Goal: Contribute content

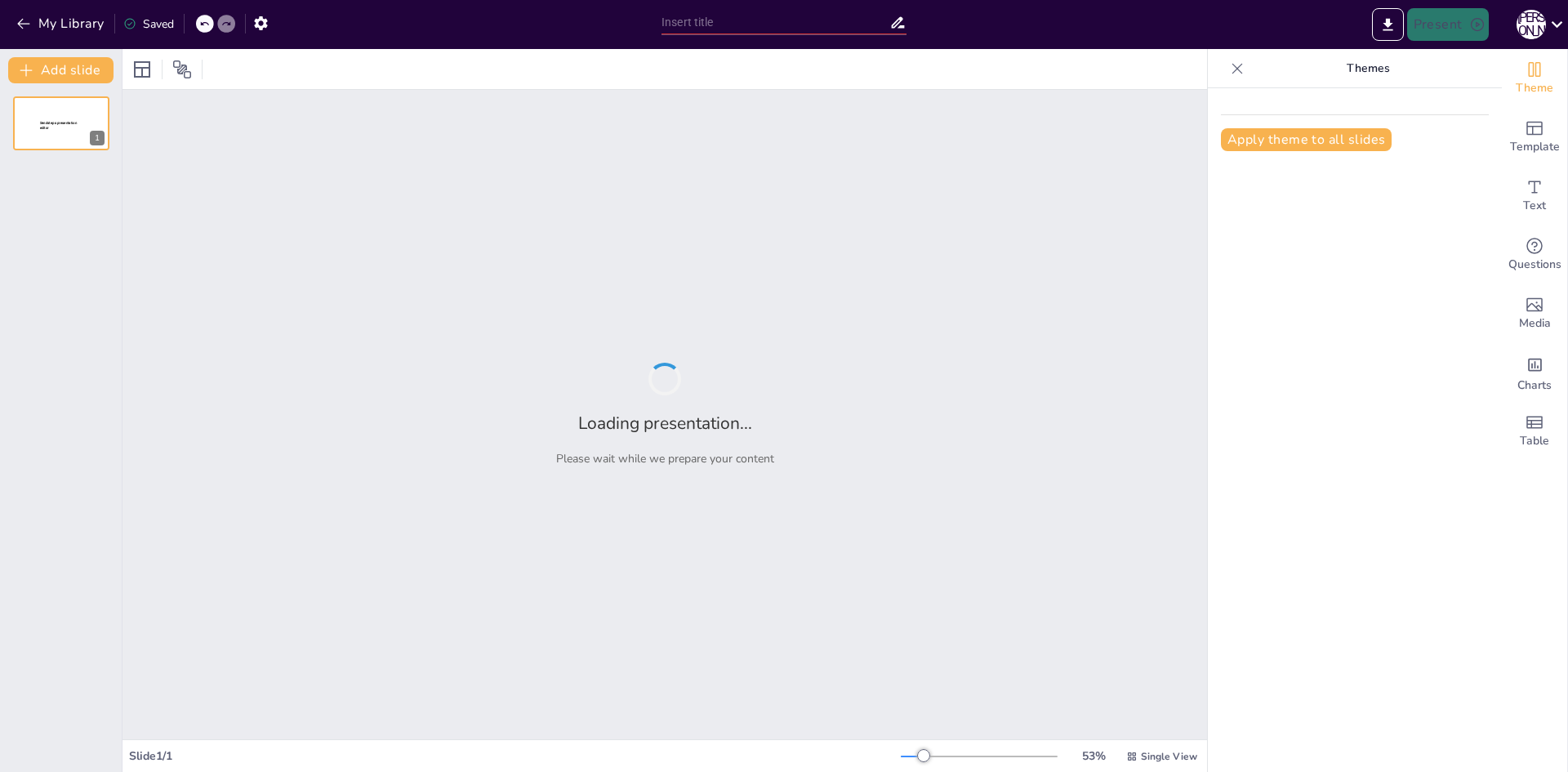
type input "Протоколи передачі даних у комп'ютерних мережах"
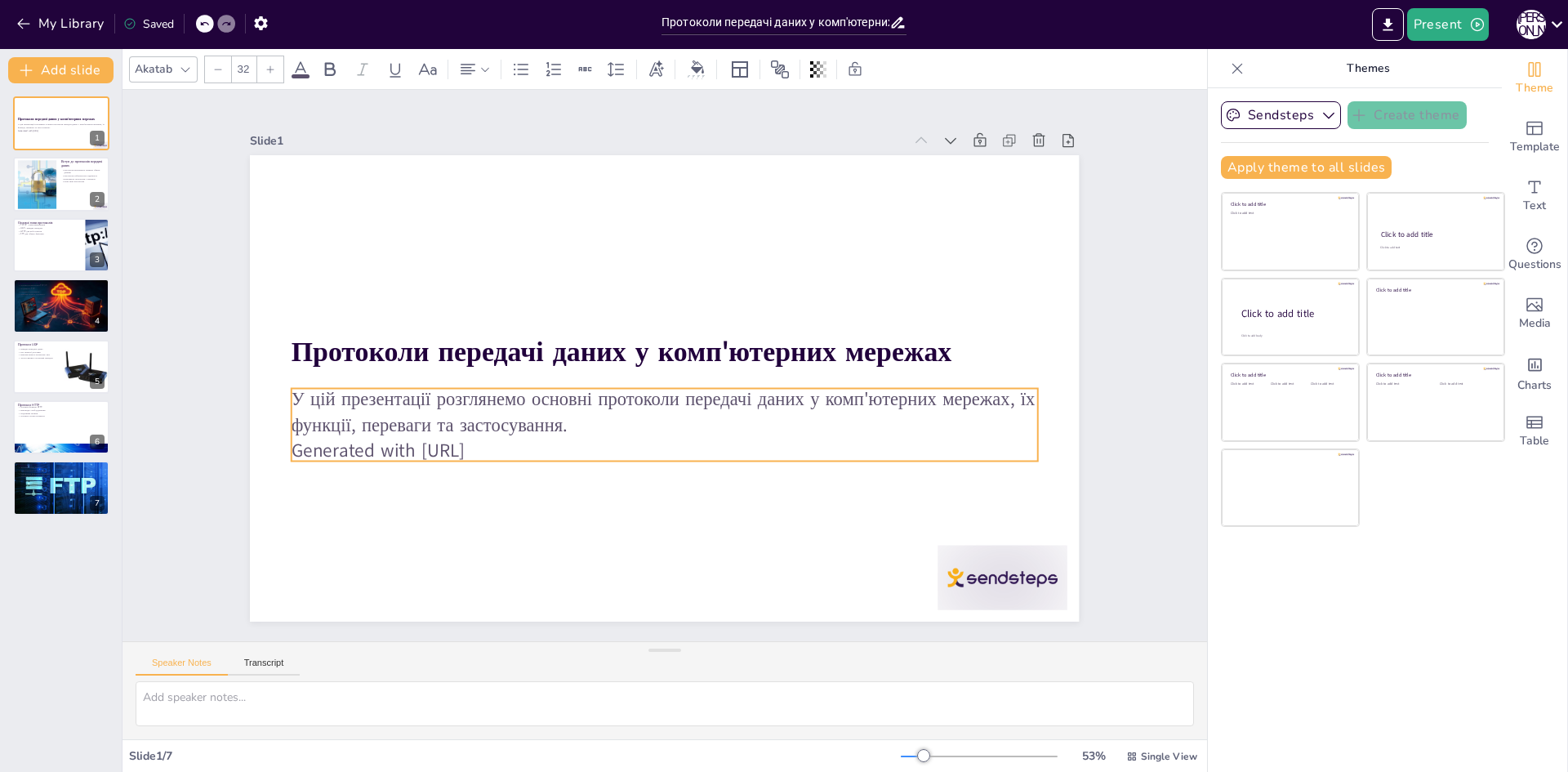
click at [465, 445] on p "Generated with [URL]" at bounding box center [656, 450] width 745 height 104
click at [465, 445] on p "Generated with [URL]" at bounding box center [664, 450] width 747 height 26
click at [988, 574] on div at bounding box center [979, 611] width 136 height 77
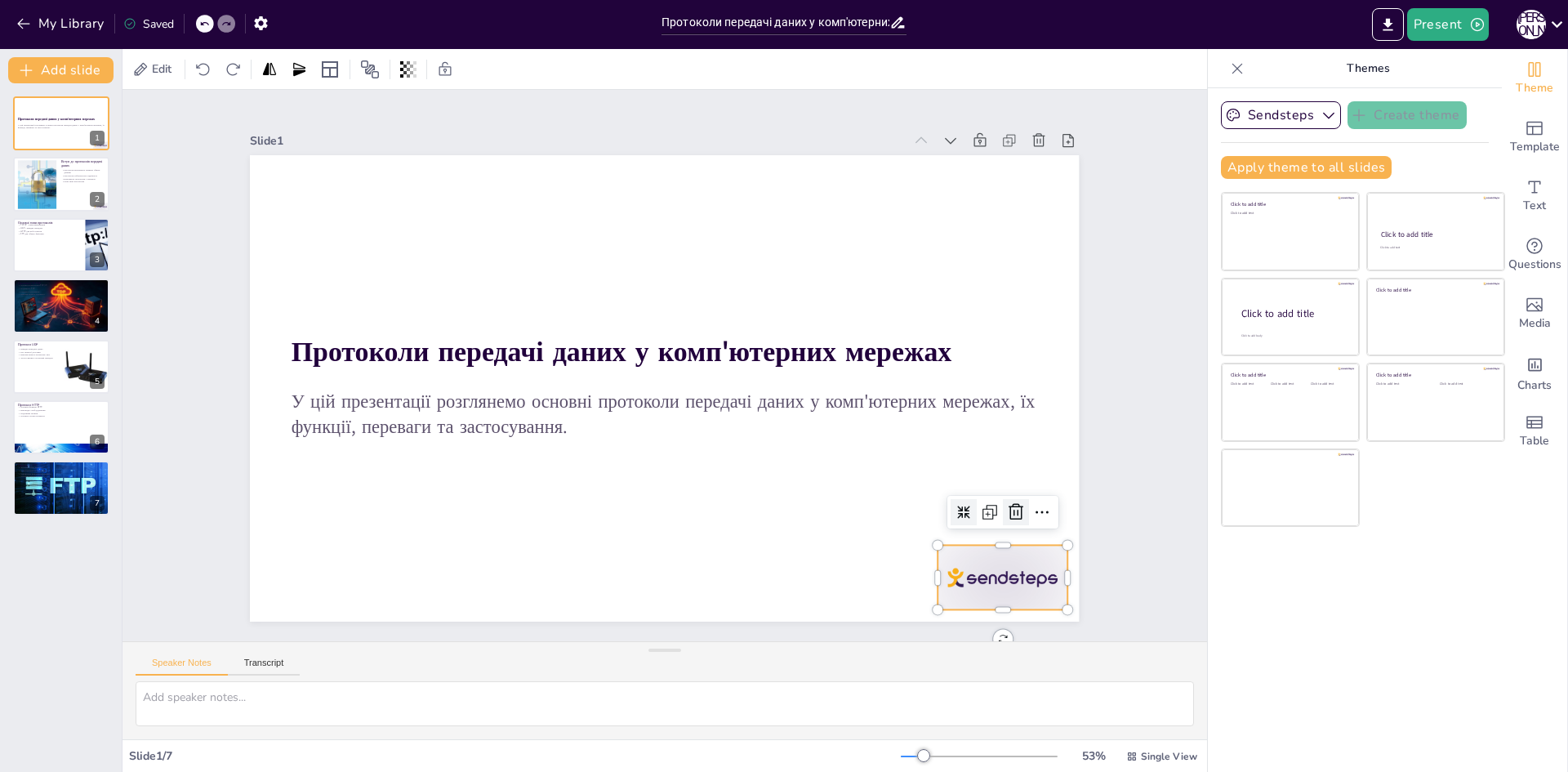
click at [999, 540] on icon at bounding box center [999, 548] width 16 height 17
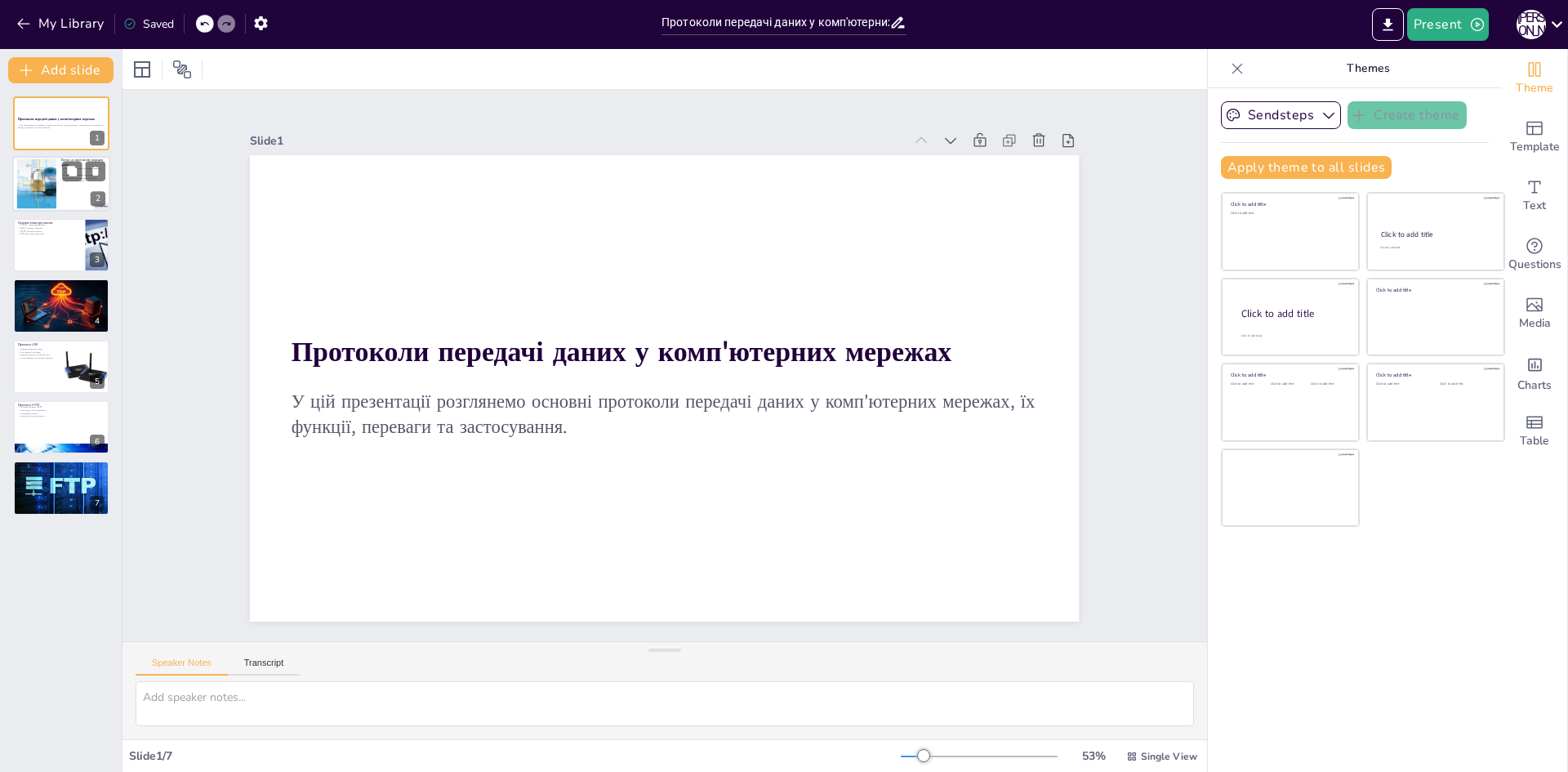
click at [87, 183] on div at bounding box center [61, 184] width 98 height 55
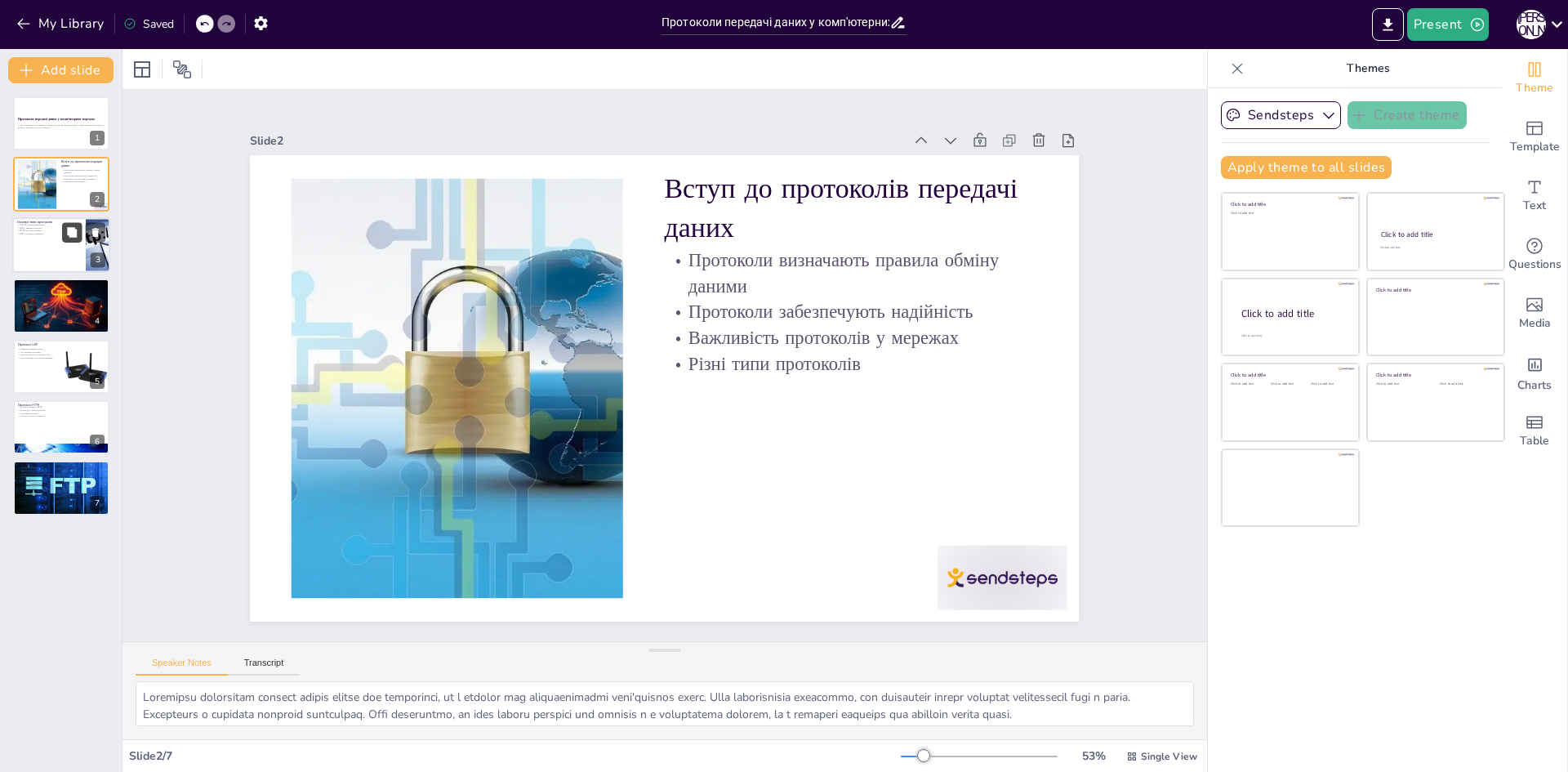
click at [81, 235] on button at bounding box center [72, 232] width 19 height 19
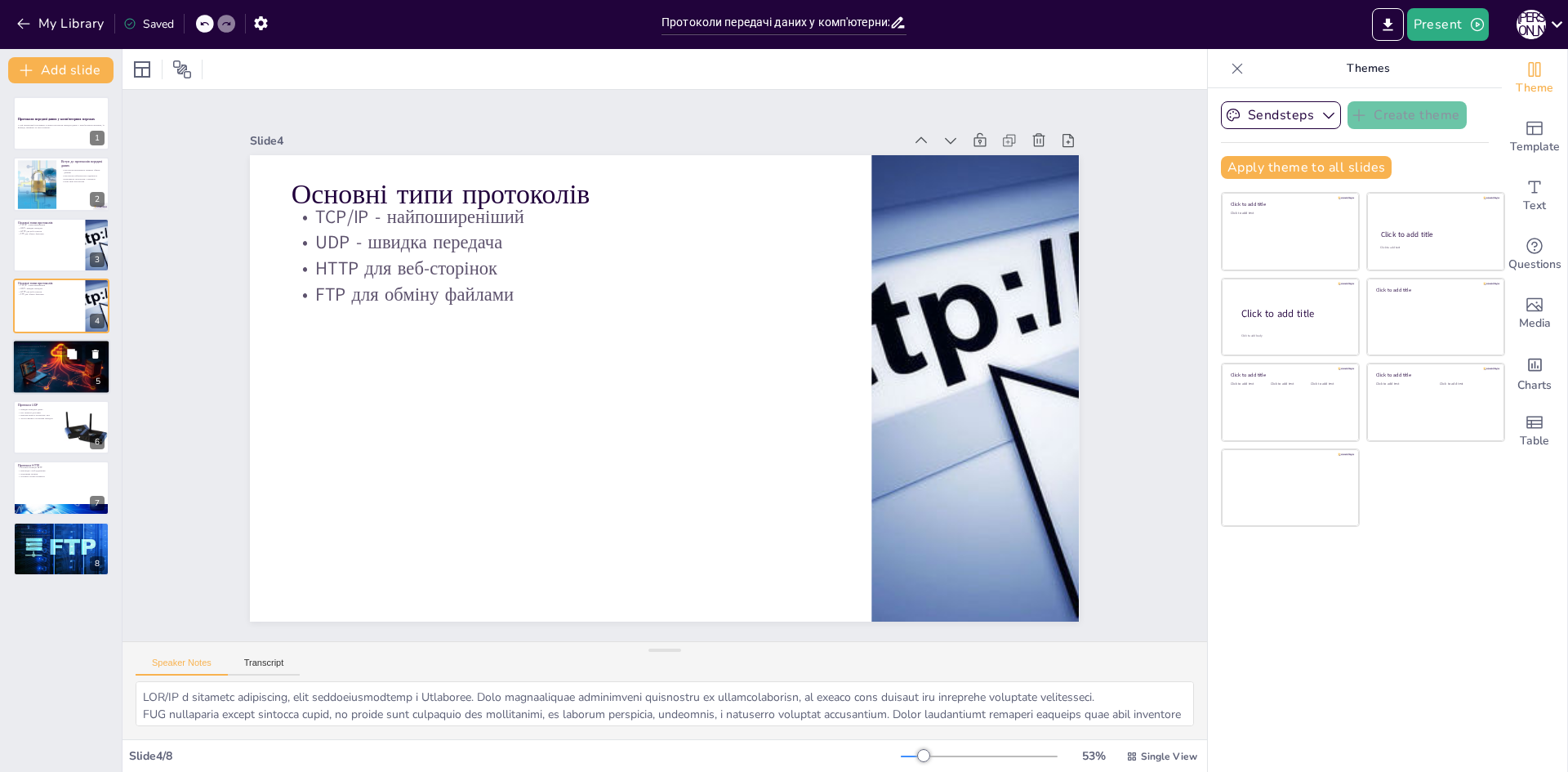
click at [73, 372] on div at bounding box center [61, 366] width 98 height 56
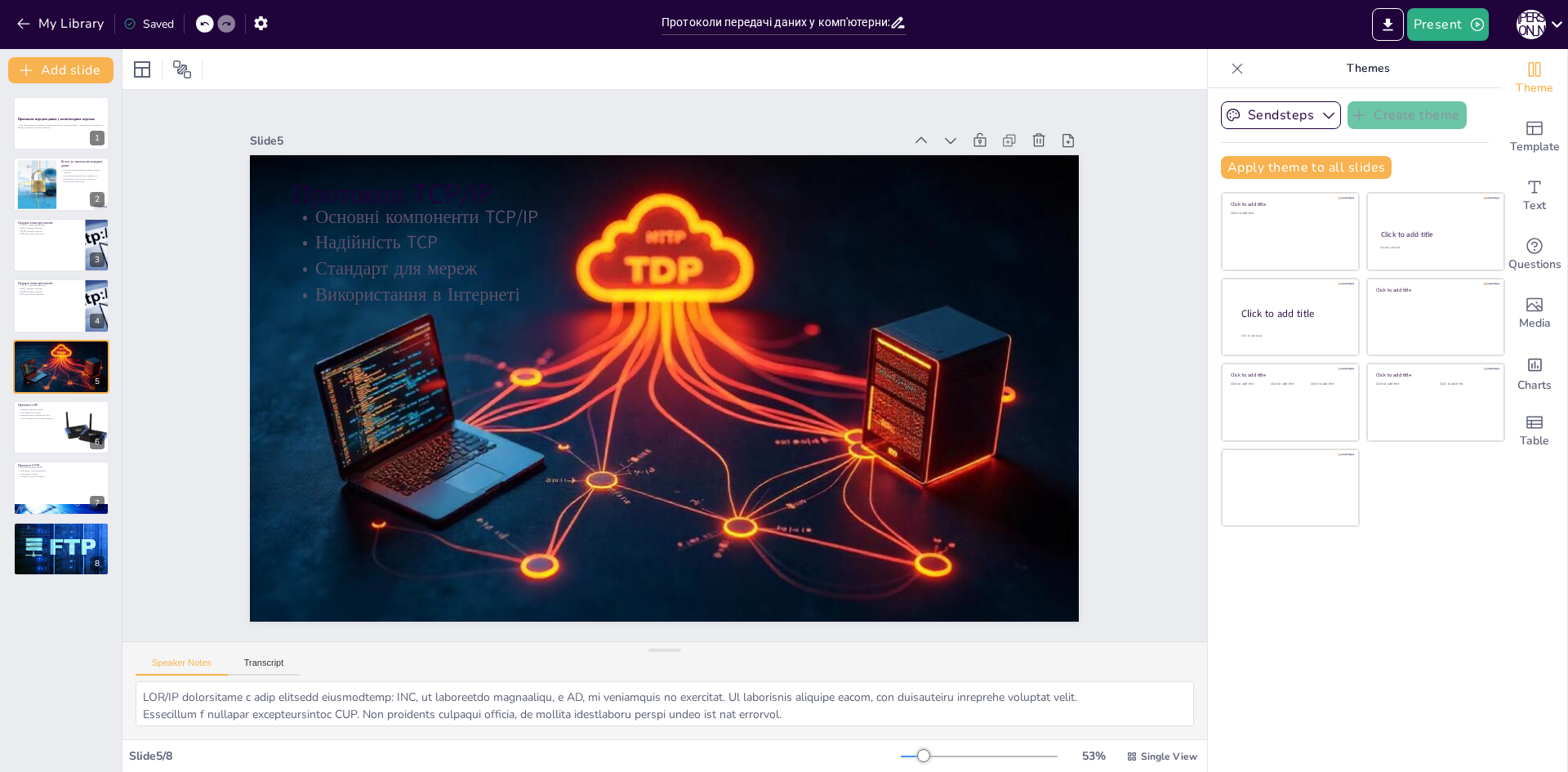
click at [73, 399] on div "Протоколи передачі даних у комп'ютерних мережах У цій презентації розглянемо ос…" at bounding box center [61, 336] width 122 height 479
click at [71, 411] on icon at bounding box center [72, 415] width 10 height 10
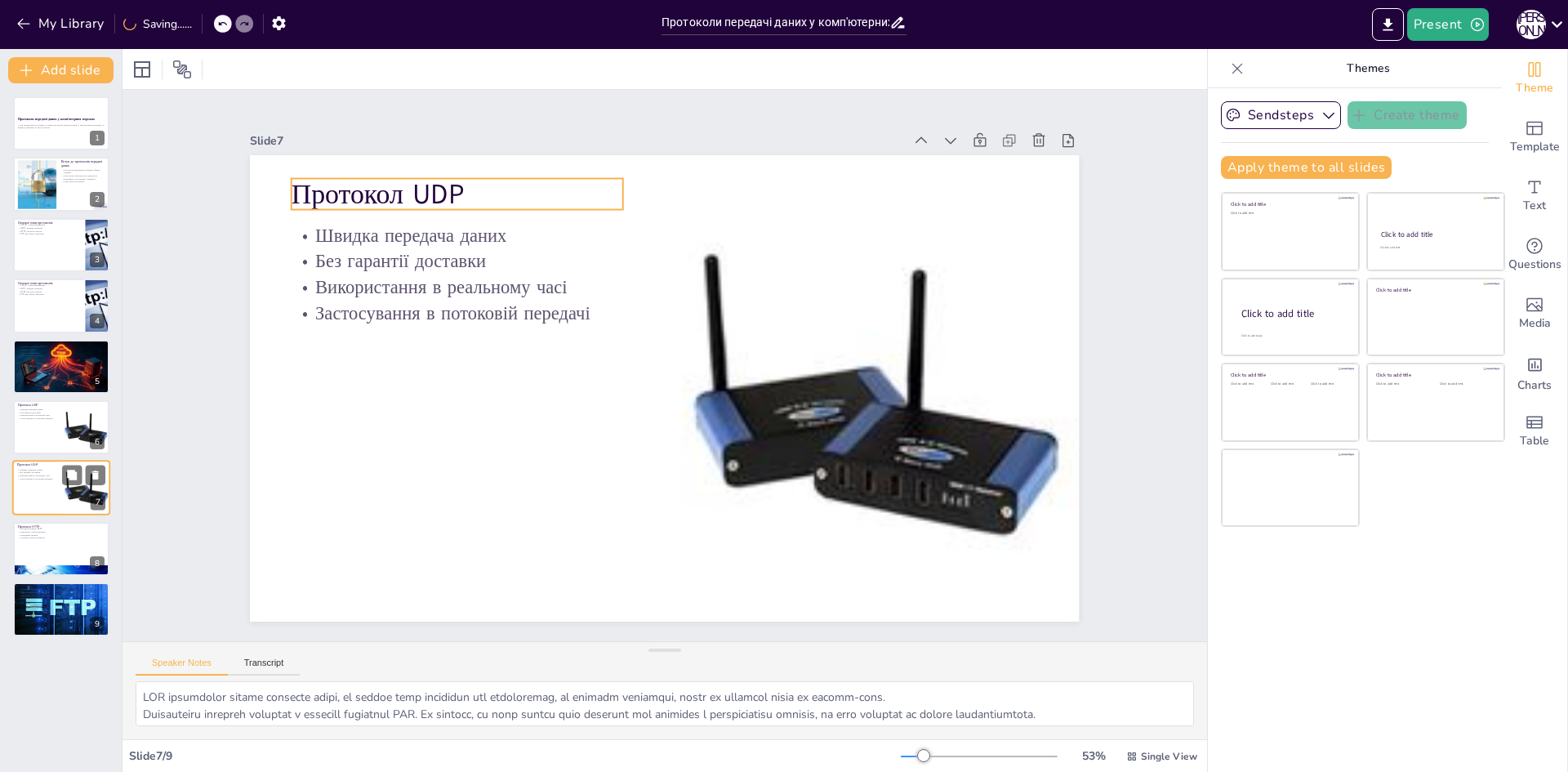
click at [52, 464] on p "Протокол UDP" at bounding box center [37, 464] width 39 height 5
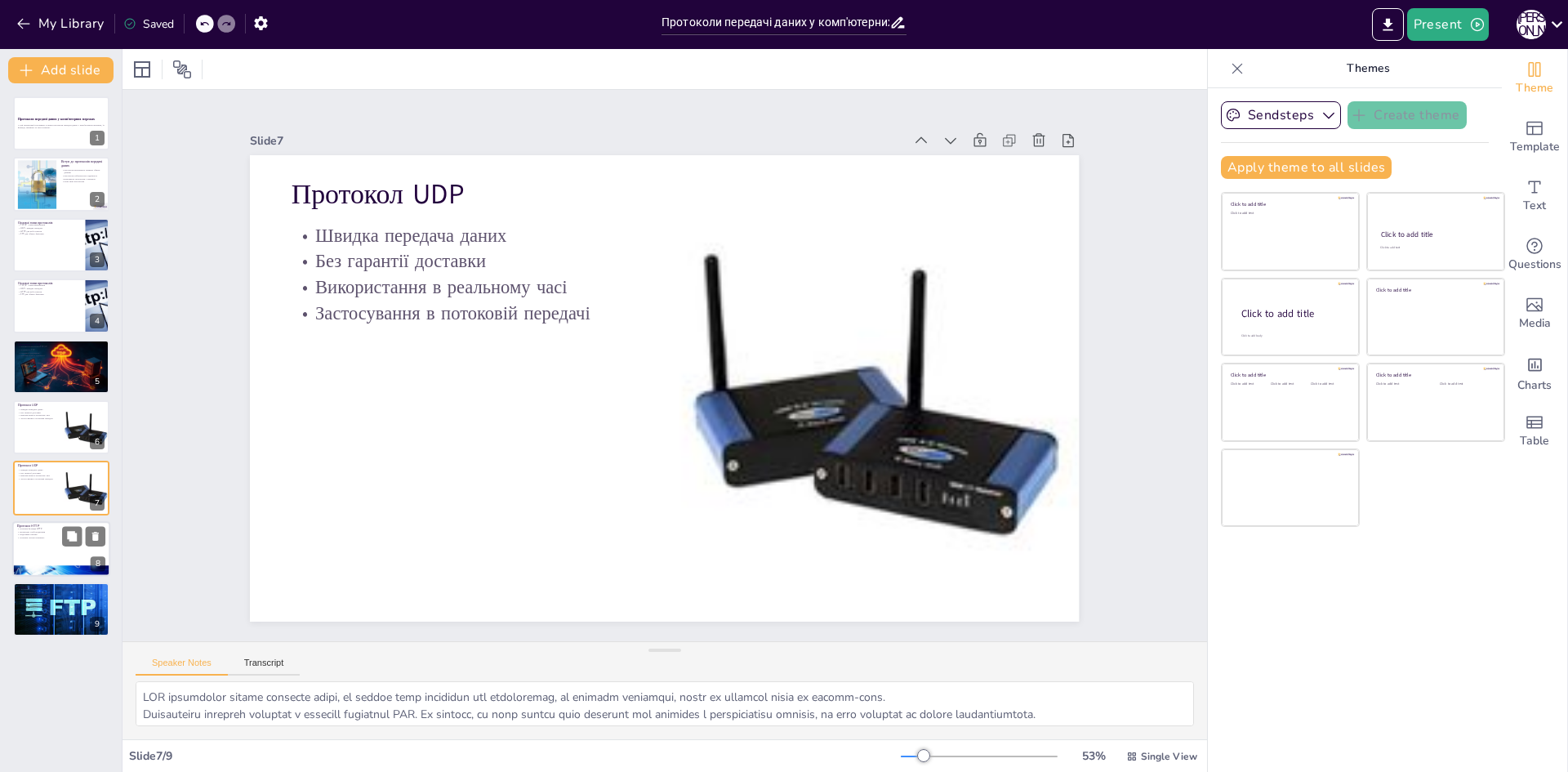
click at [52, 524] on p "Протокол HTTP" at bounding box center [61, 526] width 88 height 5
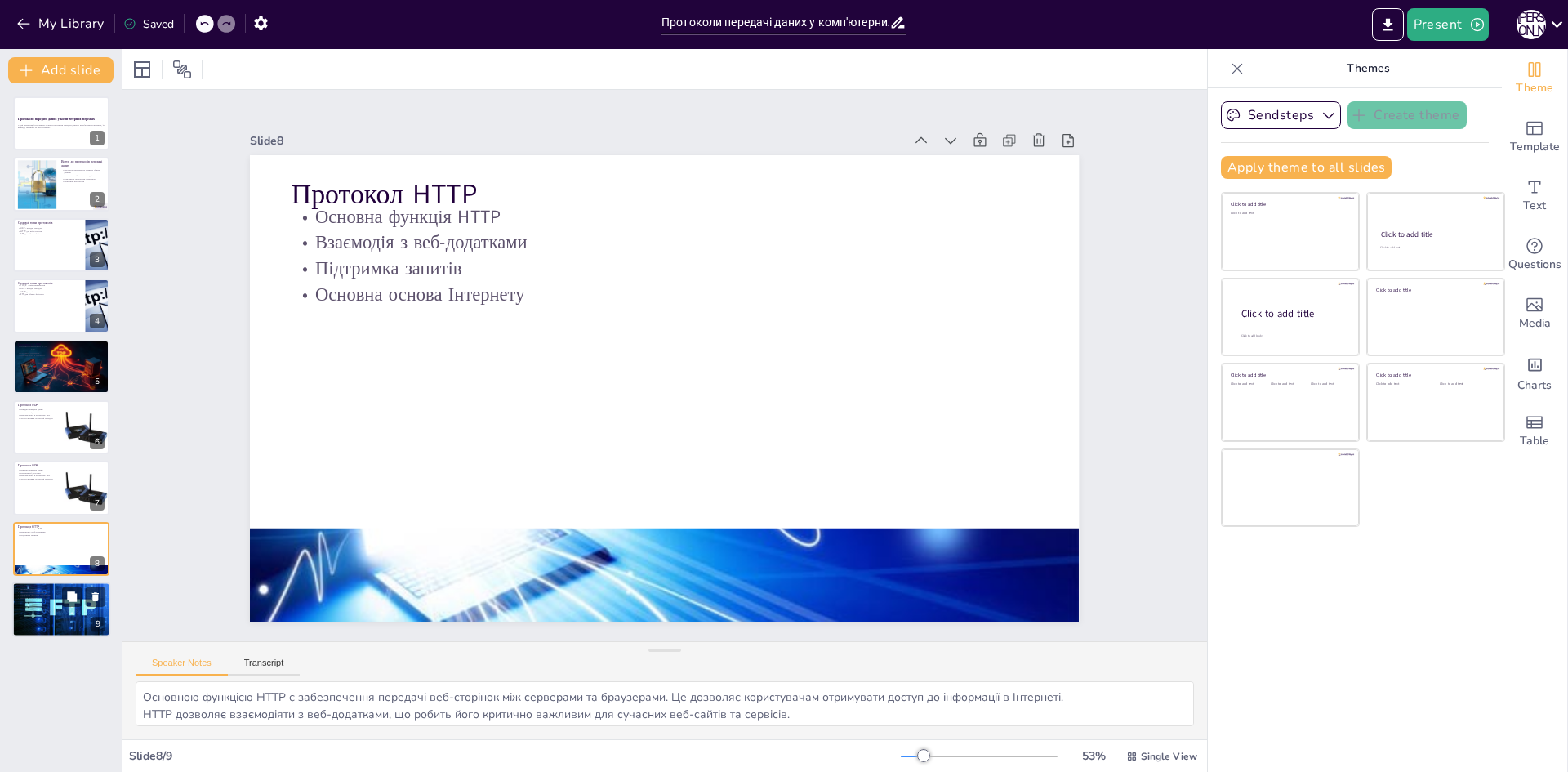
click at [51, 628] on div at bounding box center [61, 609] width 98 height 66
type textarea "FTP забезпечує зручний спосіб обміну файлами між комп'ютерами, що робить його п…"
